Goal: Navigation & Orientation: Find specific page/section

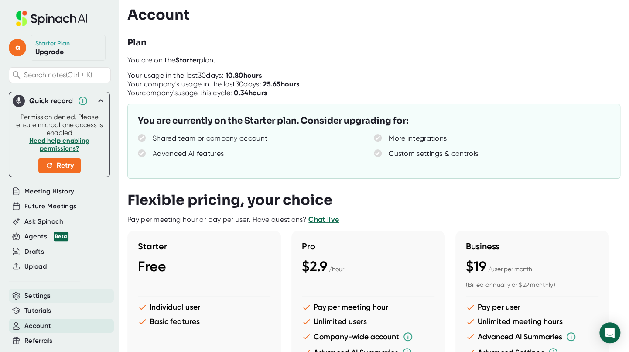
scroll to position [28, 0]
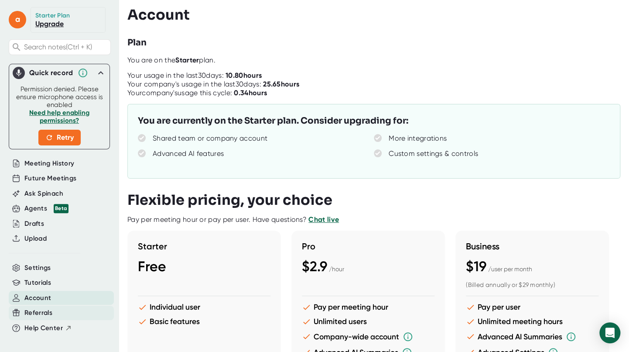
click at [44, 312] on span "Referrals" at bounding box center [38, 313] width 28 height 10
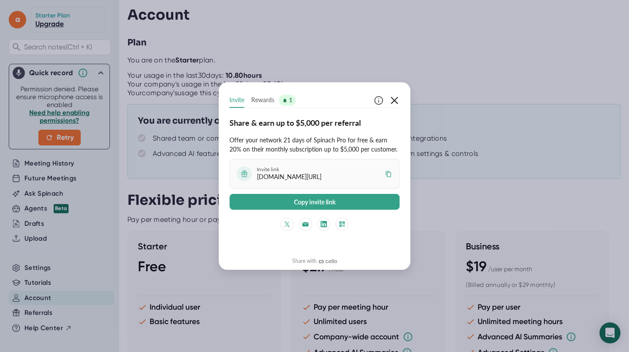
click at [394, 98] on icon "button" at bounding box center [394, 100] width 10 height 10
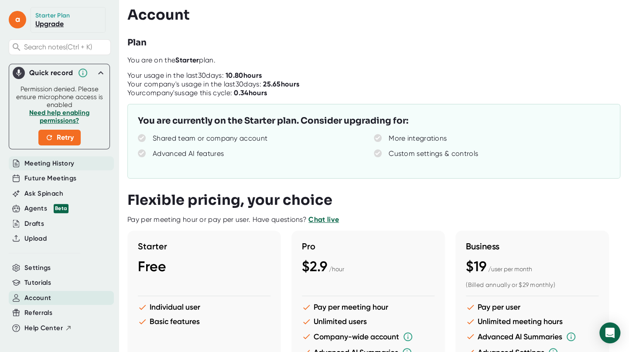
click at [65, 158] on span "Meeting History" at bounding box center [49, 163] width 50 height 10
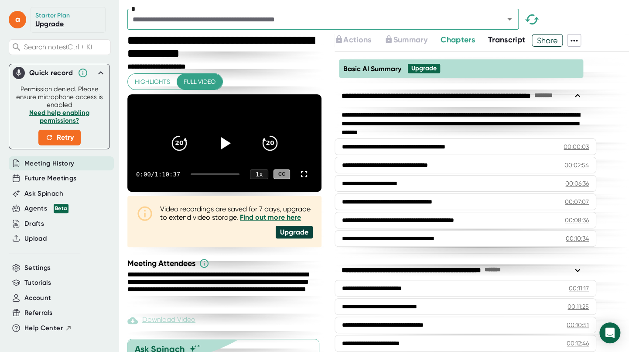
click at [606, 127] on div "**********" at bounding box center [482, 201] width 295 height 300
click at [39, 271] on span "Settings" at bounding box center [37, 268] width 27 height 10
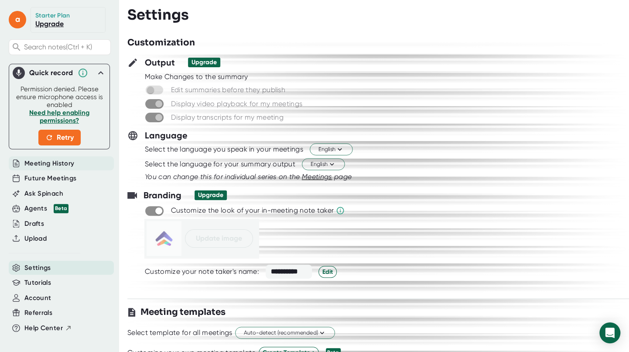
click at [56, 161] on span "Meeting History" at bounding box center [49, 163] width 50 height 10
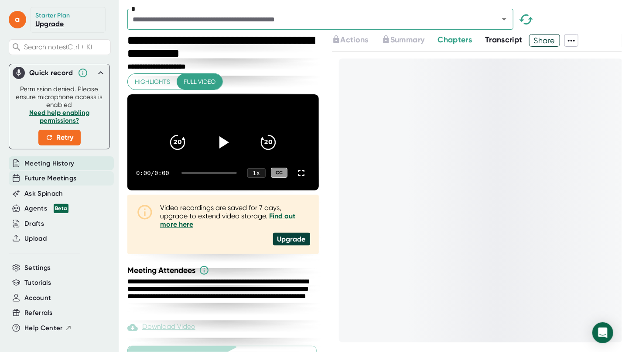
click at [58, 177] on span "Future Meetings" at bounding box center [50, 178] width 52 height 10
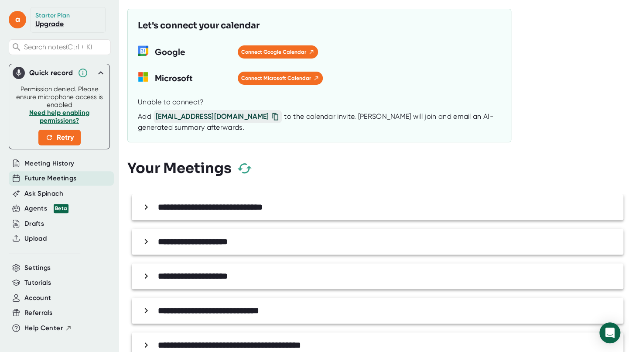
click at [58, 177] on span "Future Meetings" at bounding box center [50, 178] width 52 height 10
click at [144, 209] on icon at bounding box center [146, 207] width 10 height 10
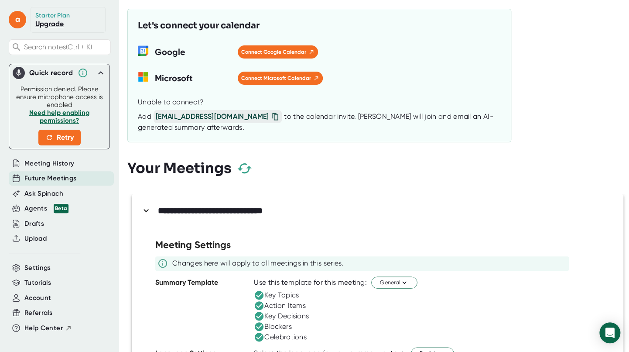
click at [144, 209] on icon at bounding box center [146, 210] width 5 height 3
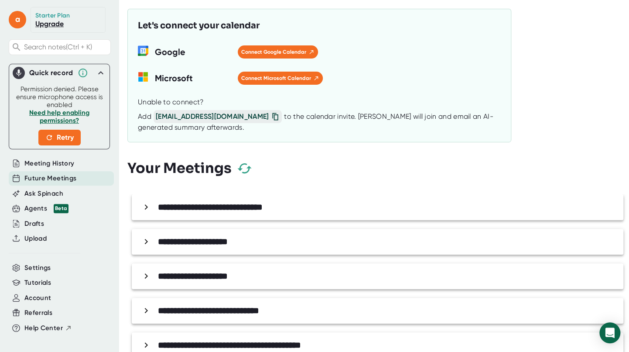
click at [247, 170] on icon "button" at bounding box center [244, 168] width 14 height 10
click at [147, 206] on icon at bounding box center [146, 206] width 3 height 5
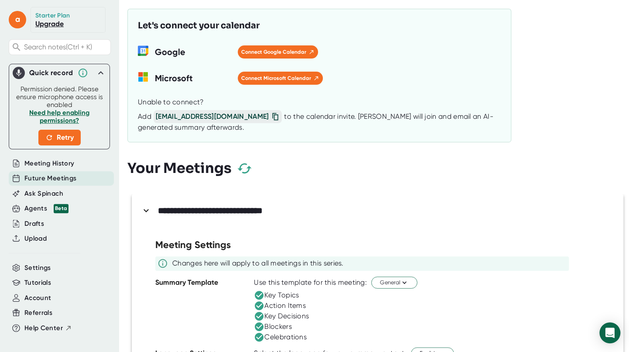
click at [147, 206] on icon at bounding box center [146, 210] width 10 height 10
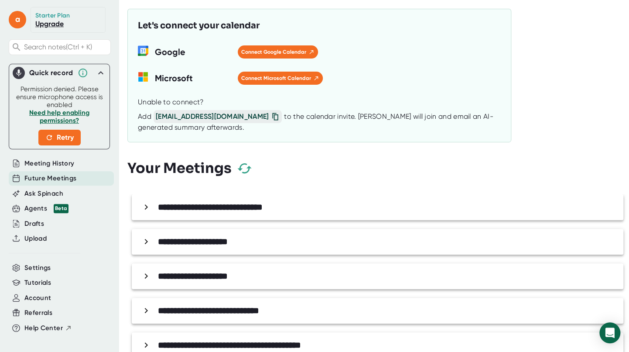
click at [147, 206] on icon at bounding box center [146, 206] width 3 height 5
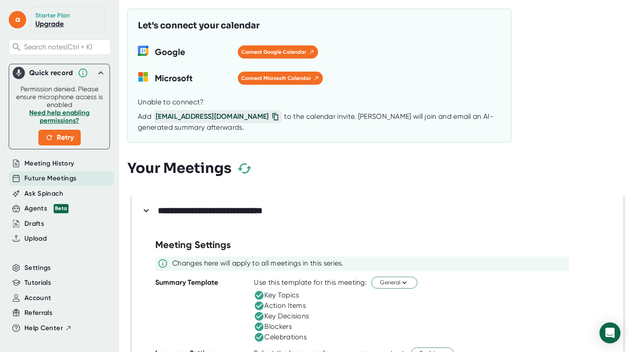
click at [145, 206] on icon at bounding box center [146, 210] width 10 height 10
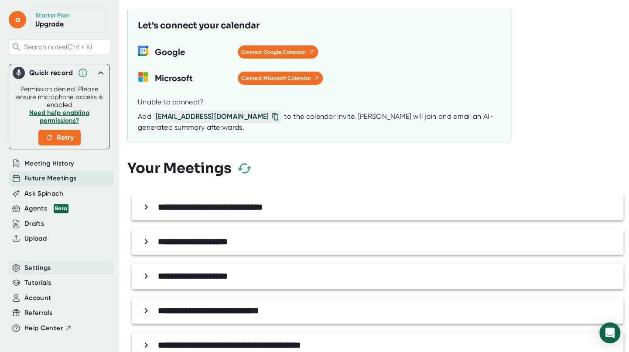
click at [37, 268] on span "Settings" at bounding box center [37, 268] width 27 height 10
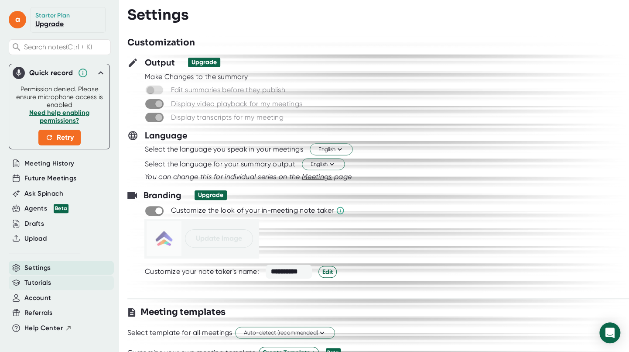
click at [38, 283] on span "Tutorials" at bounding box center [37, 283] width 27 height 10
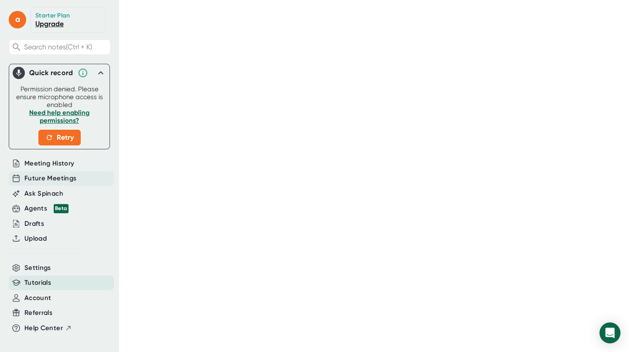
click at [42, 177] on span "Future Meetings" at bounding box center [50, 178] width 52 height 10
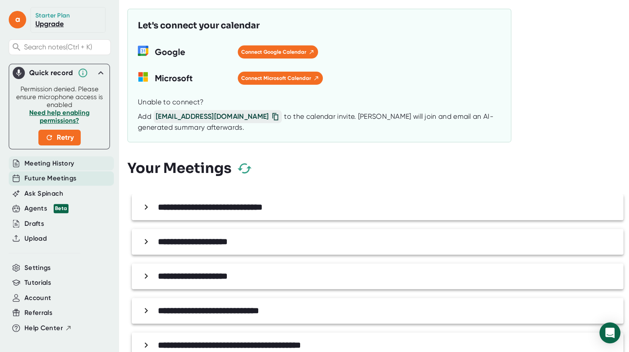
click at [51, 161] on span "Meeting History" at bounding box center [49, 163] width 50 height 10
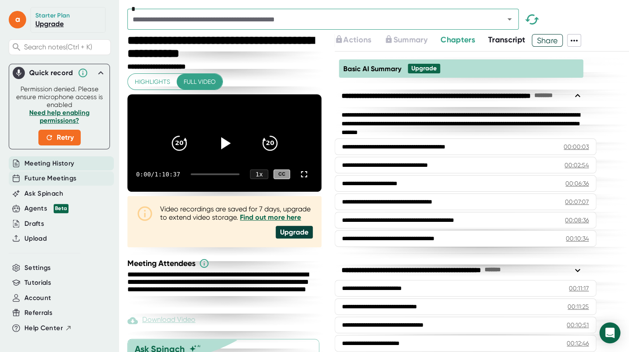
click at [73, 173] on span "Future Meetings" at bounding box center [50, 178] width 52 height 10
click at [96, 71] on icon at bounding box center [101, 73] width 10 height 10
